Goal: Task Accomplishment & Management: Manage account settings

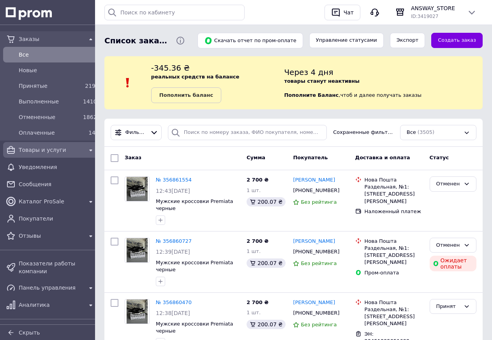
click at [53, 143] on div "Товары и услуги" at bounding box center [51, 149] width 92 height 12
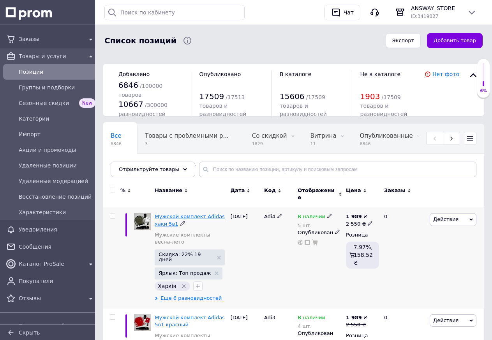
click at [174, 214] on span "Мужской комплект Adidas хаки 5в1" at bounding box center [190, 219] width 70 height 13
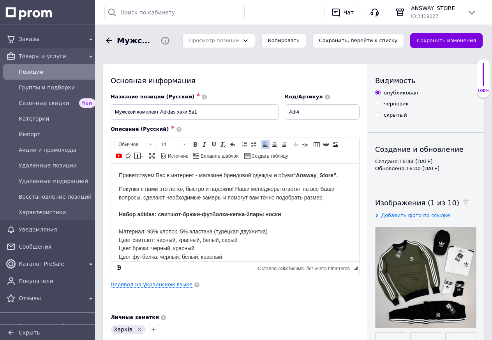
drag, startPoint x: 118, startPoint y: 173, endPoint x: 327, endPoint y: 197, distance: 209.5
click at [327, 197] on html "Приветствуем Вас в интернет - магазине брендовой одежды и обуви “Answay_Store”.…" at bounding box center [235, 211] width 248 height 97
copy body "Приветствуем Вас в интернет - магазине брендовой одежды и обуви “Answay_Store”.…"
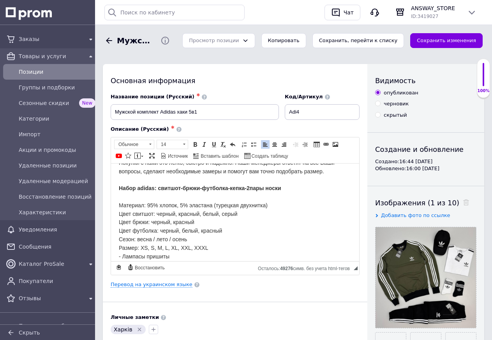
scroll to position [62, 0]
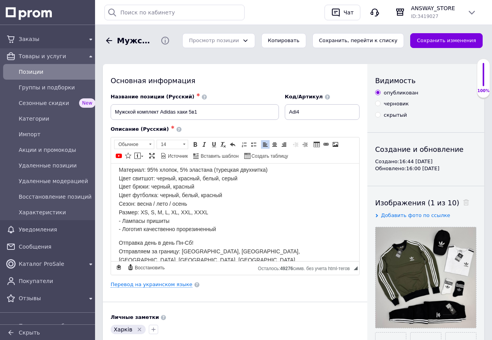
drag, startPoint x: 116, startPoint y: 237, endPoint x: 202, endPoint y: 239, distance: 85.8
click at [202, 199] on html "Приветствуем Вас в интернет - магазине брендовой одежды и обуви “Answay_Store”.…" at bounding box center [235, 149] width 248 height 97
copy span "Отправка день в день Пн-Сб!"
click at [67, 69] on span "Позиции" at bounding box center [57, 72] width 77 height 8
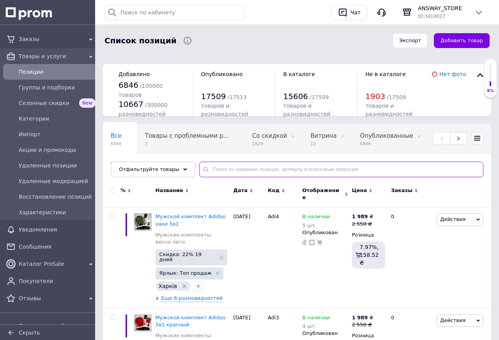
click at [233, 171] on input "text" at bounding box center [341, 169] width 284 height 16
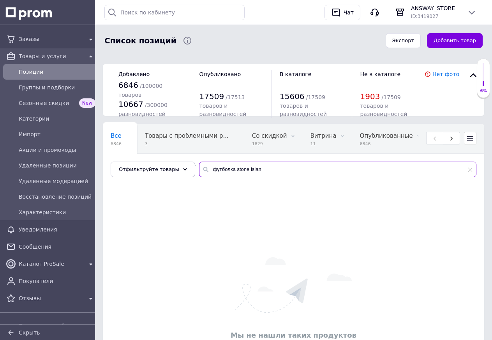
type input "футболка [GEOGRAPHIC_DATA]"
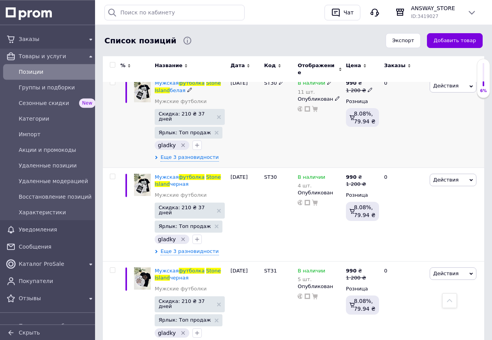
scroll to position [1471, 0]
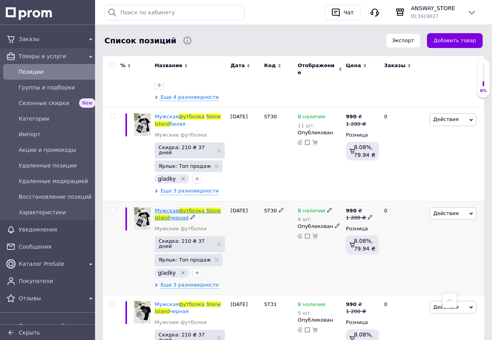
click at [177, 207] on span "Мужская" at bounding box center [167, 210] width 24 height 6
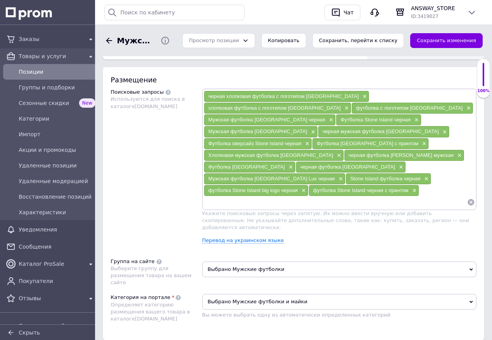
scroll to position [400, 0]
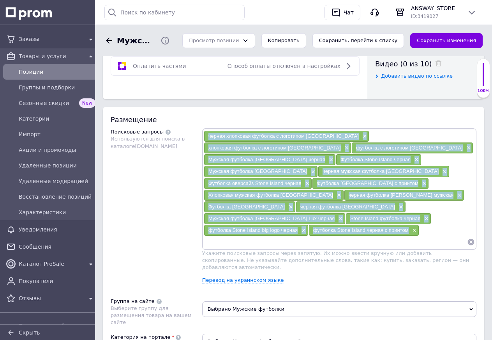
drag, startPoint x: 204, startPoint y: 134, endPoint x: 409, endPoint y: 219, distance: 221.8
click at [409, 219] on div "черная хлопковая футболка с логотипом [GEOGRAPHIC_DATA] × хлопковая футболка с …" at bounding box center [339, 188] width 271 height 117
copy div "черная хлопковая футболка с логотипом [GEOGRAPHIC_DATA] × хлопковая футболка с …"
